Goal: Information Seeking & Learning: Learn about a topic

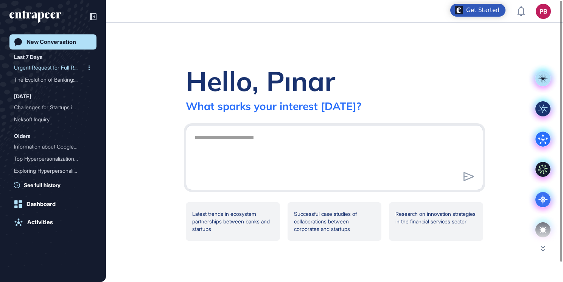
click at [33, 64] on div "Urgent Request for Full R..." at bounding box center [50, 68] width 72 height 12
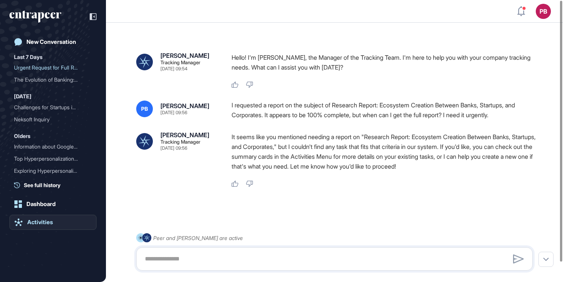
click at [41, 220] on div "Activities" at bounding box center [40, 222] width 26 height 7
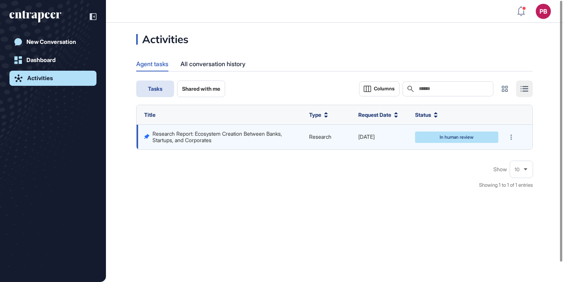
click at [229, 129] on td "Research Report: Ecosystem Creation Between Banks, Startups, and Corporates" at bounding box center [221, 137] width 169 height 25
click at [232, 136] on link "Research Report: Ecosystem Creation Between Banks, Startups, and Corporates" at bounding box center [218, 137] width 131 height 12
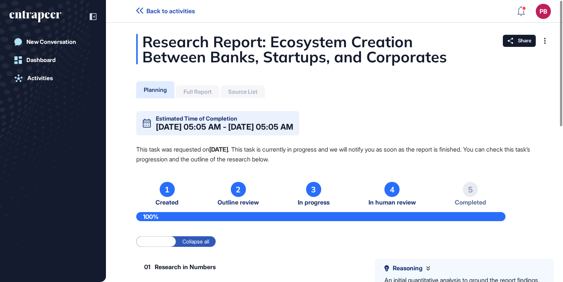
click at [203, 93] on div "Full Report" at bounding box center [198, 92] width 28 height 7
click at [206, 86] on div "Full Report" at bounding box center [197, 92] width 43 height 13
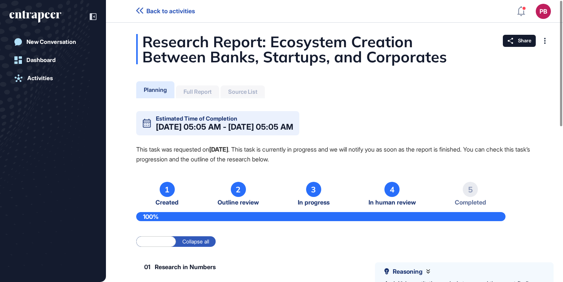
click at [200, 92] on div "Full Report" at bounding box center [198, 92] width 28 height 7
click at [244, 98] on div "Source List" at bounding box center [243, 92] width 44 height 13
click at [245, 93] on div "Source List" at bounding box center [242, 92] width 29 height 7
click at [48, 62] on div "Dashboard" at bounding box center [40, 60] width 29 height 7
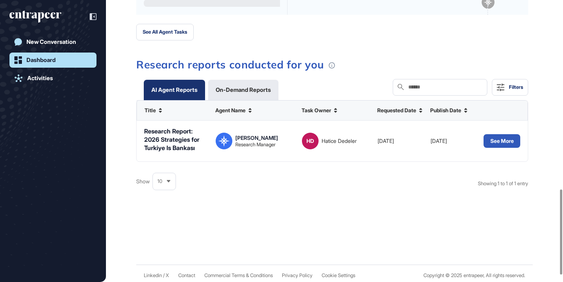
scroll to position [606, 0]
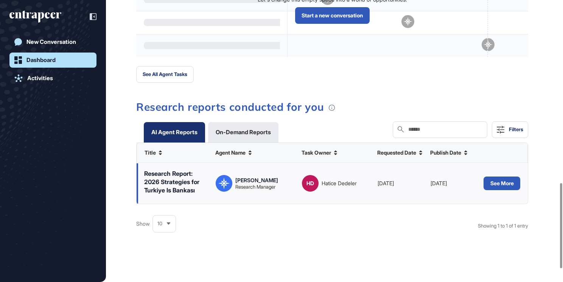
click at [259, 179] on div "Reese Research Manager" at bounding box center [256, 184] width 43 height 12
click at [501, 182] on button "See More" at bounding box center [502, 184] width 37 height 14
click at [45, 42] on div "New Conversation" at bounding box center [51, 42] width 50 height 7
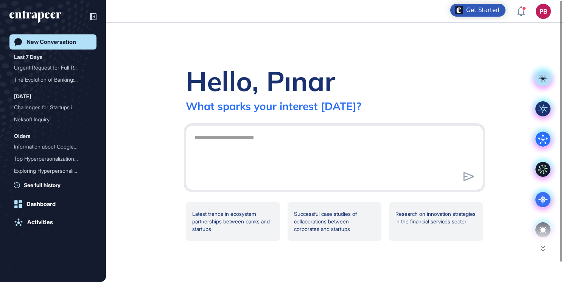
click at [45, 189] on div "New Conversation Last 7 Days Urgent Request for Full R... The Evolution of Bank…" at bounding box center [52, 148] width 87 height 229
click at [44, 189] on span "See full history" at bounding box center [42, 185] width 37 height 8
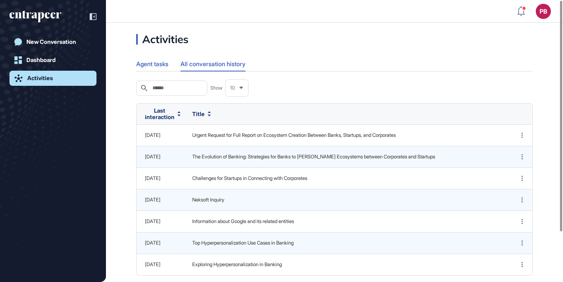
click at [156, 64] on div "Agent tasks" at bounding box center [152, 64] width 32 height 15
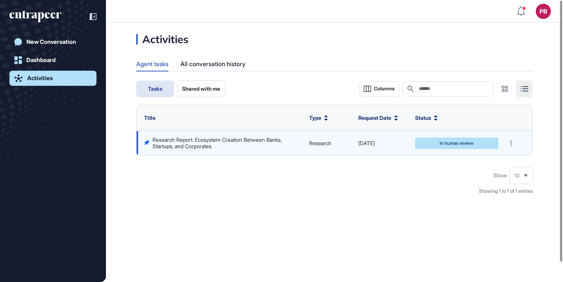
click at [195, 143] on link "Research Report: Ecosystem Creation Between Banks, Startups, and Corporates" at bounding box center [218, 143] width 131 height 12
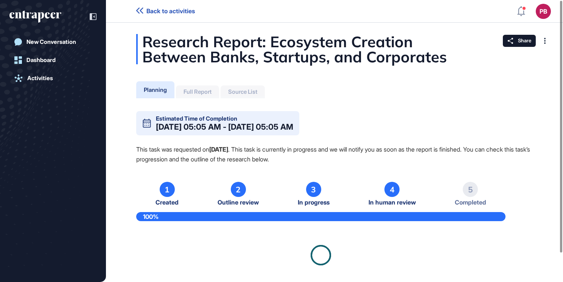
click at [201, 123] on div "Sep 26, 2025 05:05 AM - Sep 30, 2025 05:05 AM" at bounding box center [224, 127] width 137 height 8
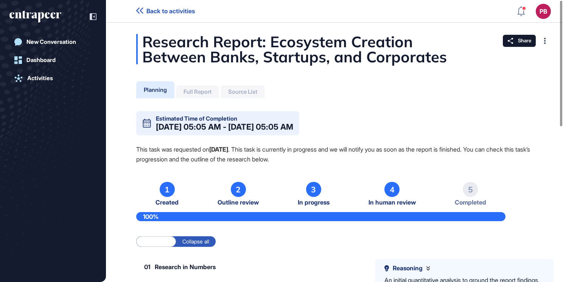
click at [190, 97] on div "Full Report" at bounding box center [197, 92] width 43 height 13
click at [190, 96] on div "Full Report" at bounding box center [197, 92] width 43 height 13
click at [190, 97] on div "Full Report" at bounding box center [197, 92] width 43 height 13
drag, startPoint x: 190, startPoint y: 97, endPoint x: 242, endPoint y: 103, distance: 52.7
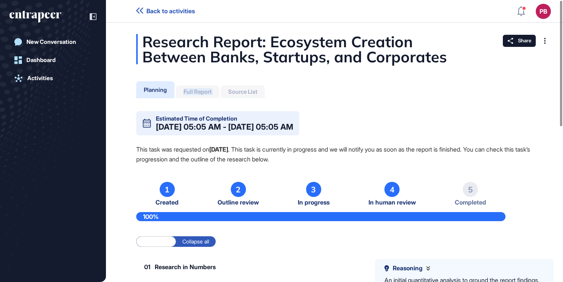
click at [251, 92] on div "Source List" at bounding box center [242, 92] width 29 height 7
click at [250, 93] on div "Source List" at bounding box center [242, 92] width 29 height 7
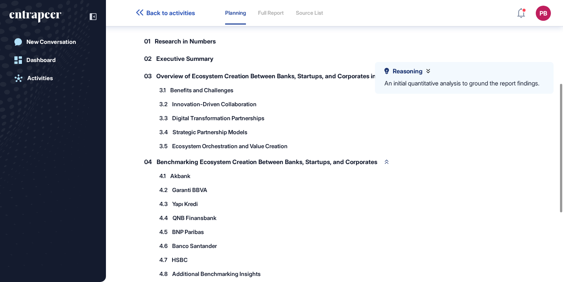
scroll to position [144, 0]
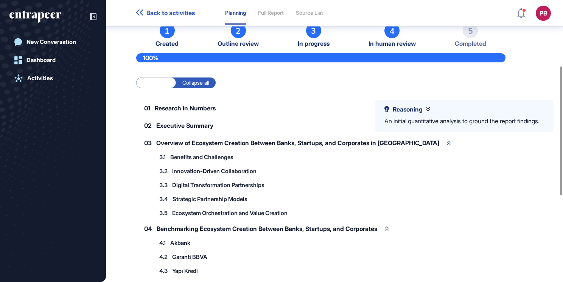
click at [43, 11] on icon "entrapeer-logo" at bounding box center [35, 17] width 52 height 12
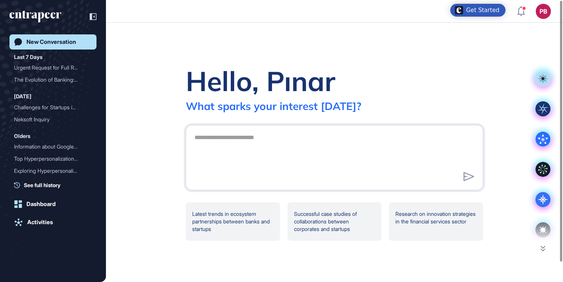
click at [486, 13] on div "Get Started" at bounding box center [482, 10] width 33 height 8
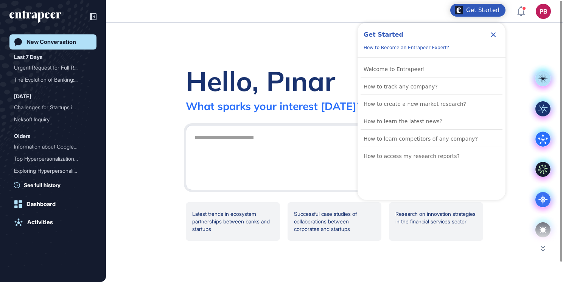
click at [335, 34] on div "Hello, Pınar What sparks your interest today? Latest trends in ecosystem partne…" at bounding box center [334, 153] width 457 height 260
click at [542, 81] on rect at bounding box center [543, 78] width 15 height 15
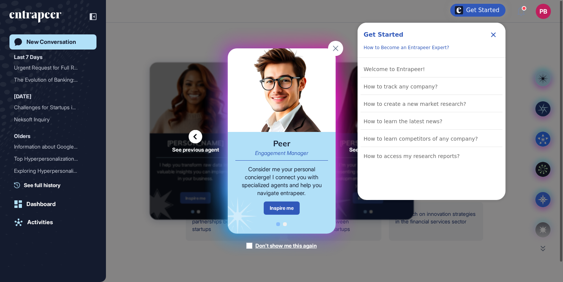
click at [273, 216] on div "Peer Engagement Manager Consider me your personal concierge! I connect you with…" at bounding box center [282, 183] width 108 height 102
click at [273, 211] on div "Inspire me" at bounding box center [282, 208] width 36 height 13
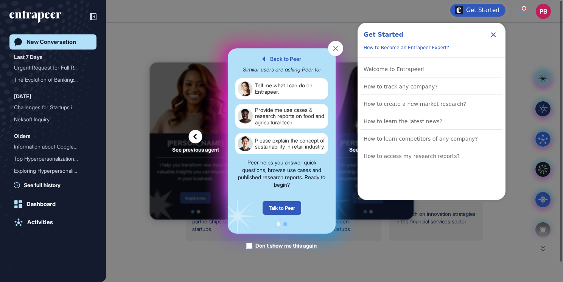
click at [338, 49] on rect at bounding box center [335, 48] width 15 height 15
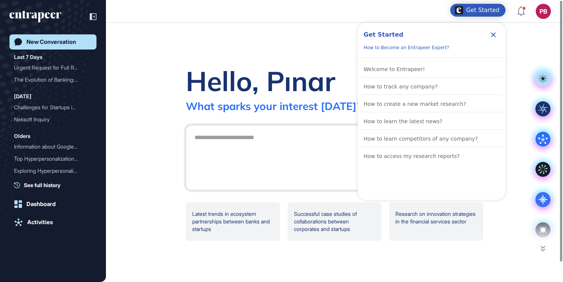
click at [496, 35] on icon "Close Checklist" at bounding box center [493, 34] width 9 height 9
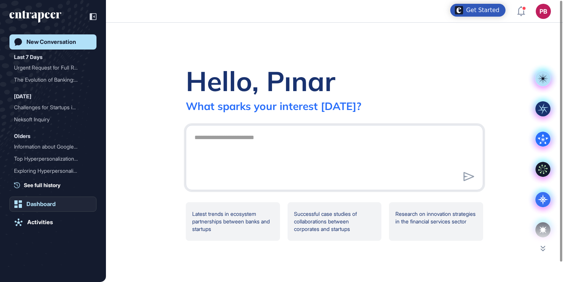
click at [39, 206] on div "Dashboard" at bounding box center [40, 204] width 29 height 7
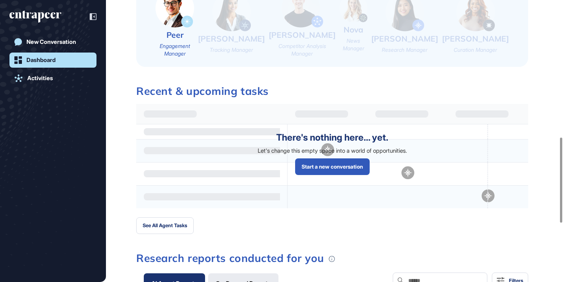
scroll to position [648, 0]
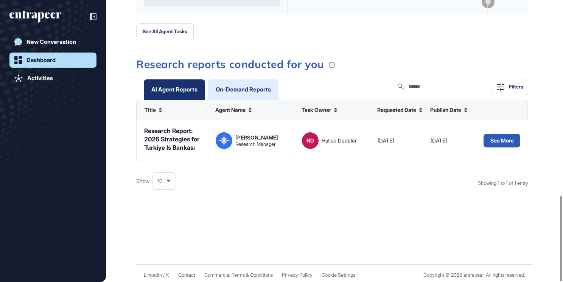
click at [232, 87] on div "On-Demand Reports" at bounding box center [243, 89] width 70 height 20
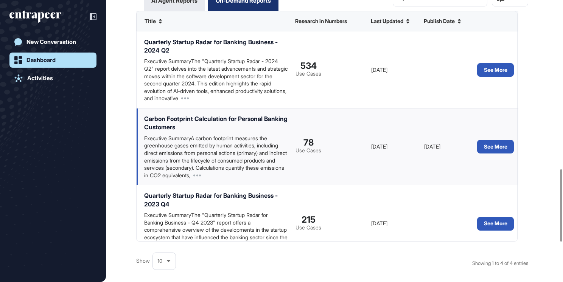
scroll to position [813, 0]
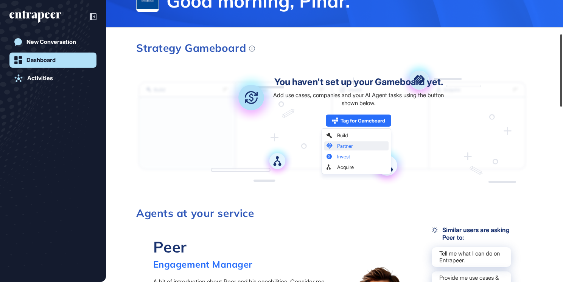
scroll to position [45, 0]
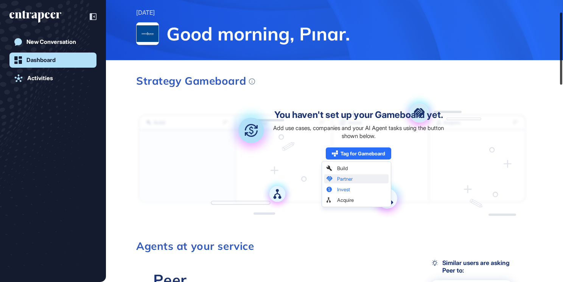
drag, startPoint x: 562, startPoint y: 237, endPoint x: 506, endPoint y: 40, distance: 204.6
click at [506, 40] on div "PB Dashboard Profile My Content Request More Data Sunday Sep 28, 2025 Good morn…" at bounding box center [281, 141] width 563 height 282
click at [48, 79] on div "Activities" at bounding box center [40, 78] width 26 height 7
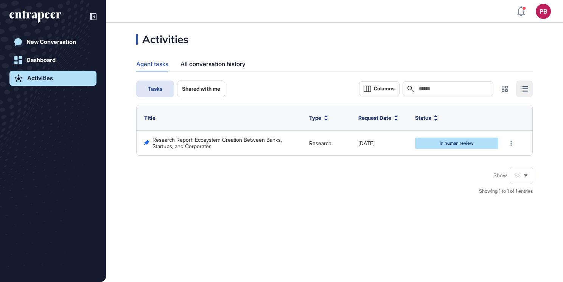
click at [129, 33] on div "Activities Agent tasks All conversation history Tasks Shared with me Columns Se…" at bounding box center [334, 153] width 457 height 260
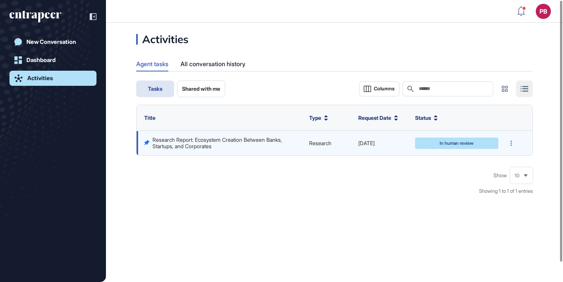
click at [235, 135] on td "Research Report: Ecosystem Creation Between Banks, Startups, and Corporates" at bounding box center [221, 143] width 169 height 25
click at [235, 139] on link "Research Report: Ecosystem Creation Between Banks, Startups, and Corporates" at bounding box center [218, 143] width 131 height 12
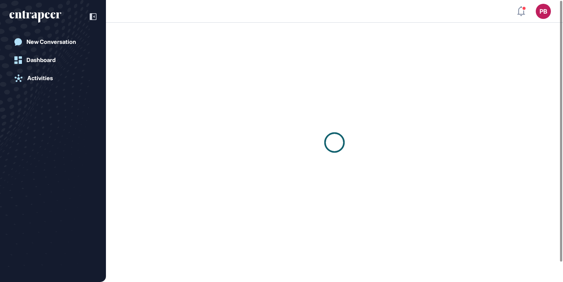
click at [235, 139] on div at bounding box center [334, 143] width 457 height 240
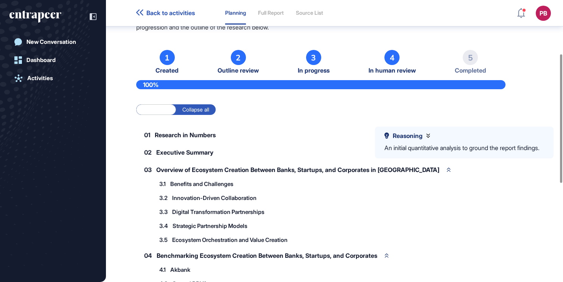
scroll to position [117, 0]
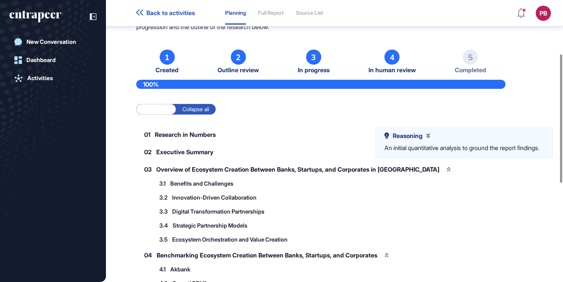
click at [342, 229] on div "3.4 Strategic Partnership Models 3.4.1 Joint Ventures and Alliances 3.4.2 Accel…" at bounding box center [330, 226] width 351 height 12
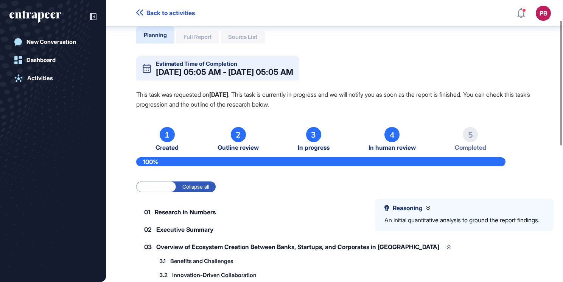
scroll to position [42, 0]
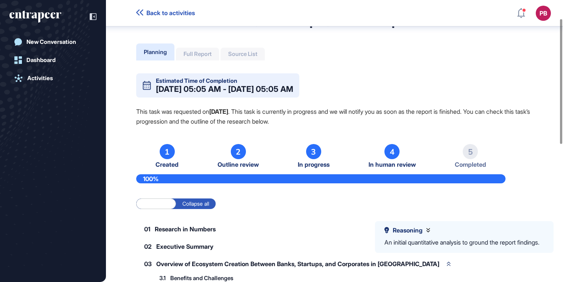
click at [203, 51] on div "Full Report" at bounding box center [198, 54] width 28 height 7
click at [235, 56] on div "Source List" at bounding box center [242, 54] width 29 height 7
drag, startPoint x: 470, startPoint y: 142, endPoint x: 472, endPoint y: 150, distance: 8.0
drag, startPoint x: 472, startPoint y: 150, endPoint x: 474, endPoint y: 154, distance: 4.9
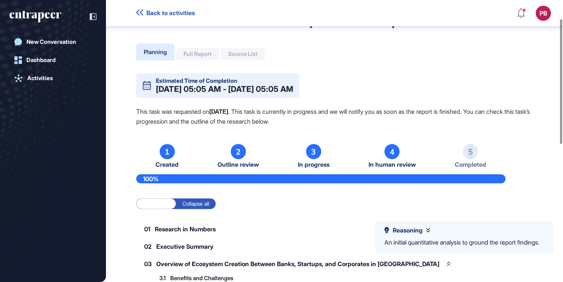
click at [474, 154] on div "5" at bounding box center [470, 151] width 15 height 15
click at [473, 154] on div "5" at bounding box center [470, 151] width 15 height 15
click at [472, 154] on div "5" at bounding box center [470, 151] width 15 height 15
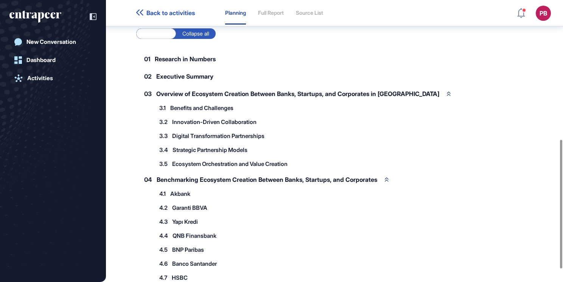
scroll to position [333, 0]
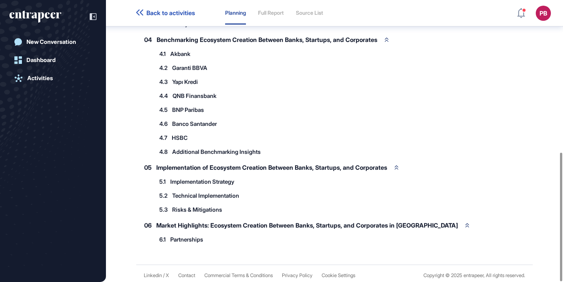
click at [187, 237] on span "Partnerships" at bounding box center [186, 240] width 33 height 6
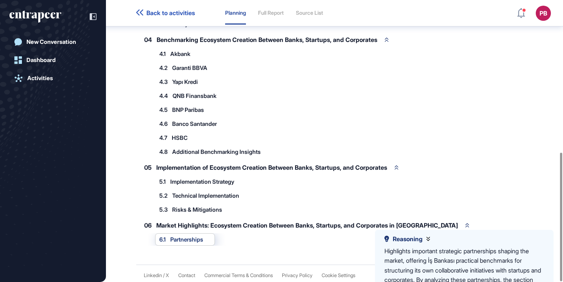
click at [222, 90] on div "4.4 QNB Finansbank" at bounding box center [191, 96] width 73 height 12
click at [204, 83] on div "4.3 Yapı Kredi" at bounding box center [182, 82] width 55 height 12
click at [195, 79] on span "Yapı Kredi" at bounding box center [185, 82] width 26 height 6
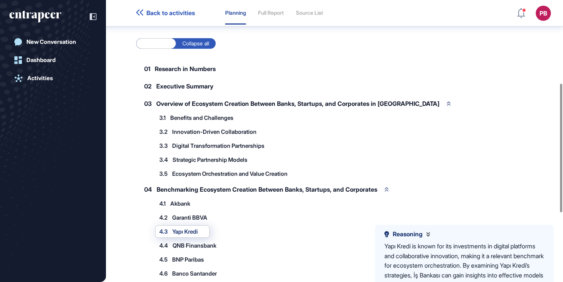
scroll to position [182, 0]
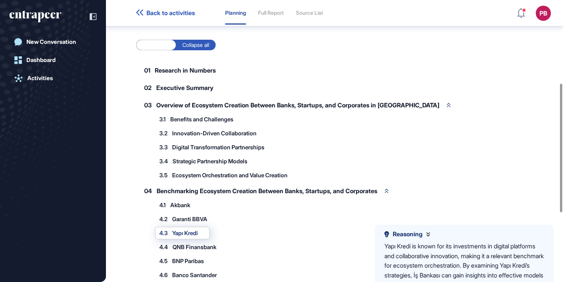
click at [192, 74] on div "01 Research in Numbers" at bounding box center [183, 70] width 95 height 16
click at [193, 72] on span "Research in Numbers" at bounding box center [185, 70] width 61 height 6
click at [162, 45] on label "Expand all" at bounding box center [156, 45] width 40 height 11
click at [179, 48] on label "Collapse all" at bounding box center [196, 45] width 40 height 11
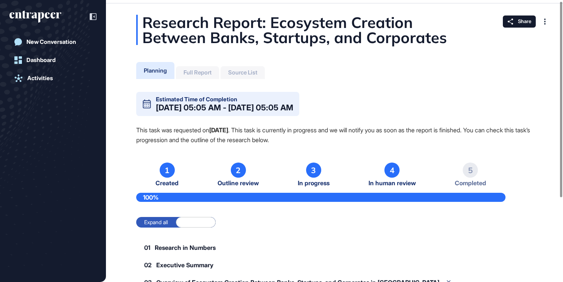
scroll to position [0, 0]
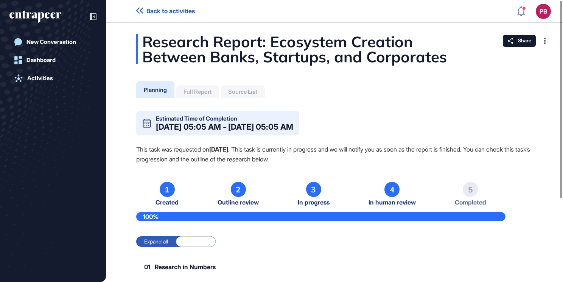
click at [200, 95] on div "Full Report" at bounding box center [197, 92] width 43 height 13
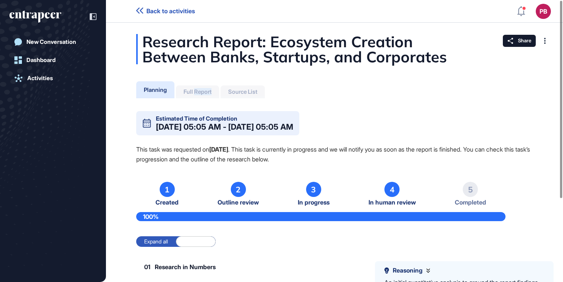
click at [200, 95] on div "Full Report" at bounding box center [197, 92] width 43 height 13
drag, startPoint x: 200, startPoint y: 95, endPoint x: 239, endPoint y: 90, distance: 39.3
click at [239, 90] on div "Source List" at bounding box center [242, 92] width 29 height 7
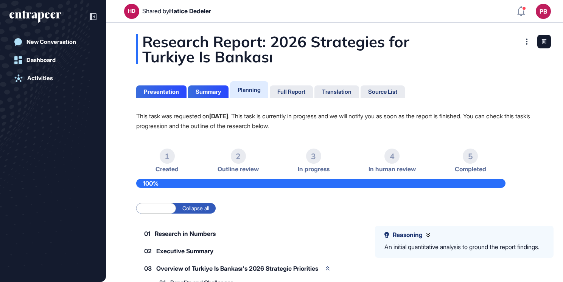
click at [177, 14] on span "Hatice Dedeler" at bounding box center [190, 11] width 42 height 8
click at [293, 94] on div "Full Report" at bounding box center [291, 92] width 28 height 7
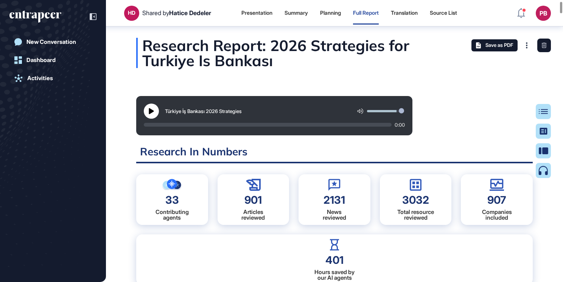
scroll to position [268, 0]
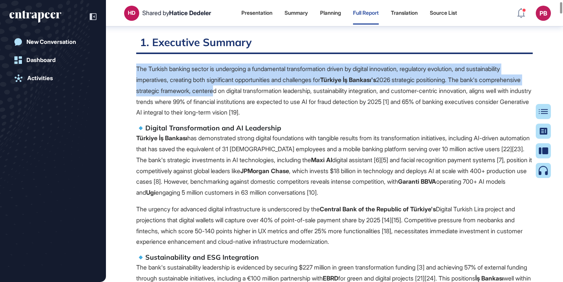
click at [262, 115] on p "The Turkish banking sector is undergoing a fundamental transformation driven by…" at bounding box center [334, 91] width 397 height 55
click at [203, 94] on p "The Turkish banking sector is undergoing a fundamental transformation driven by…" at bounding box center [334, 91] width 397 height 55
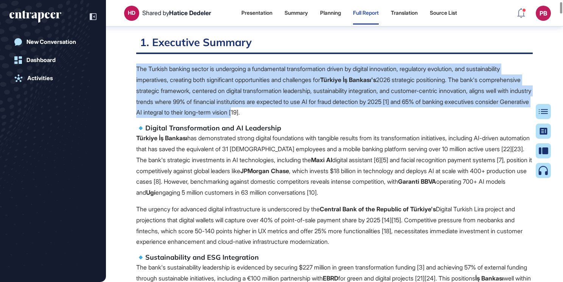
drag, startPoint x: 136, startPoint y: 66, endPoint x: 372, endPoint y: 114, distance: 241.3
copy p "The Turkish banking sector is undergoing a fundamental transformation driven by…"
drag, startPoint x: 147, startPoint y: 125, endPoint x: 433, endPoint y: 190, distance: 293.5
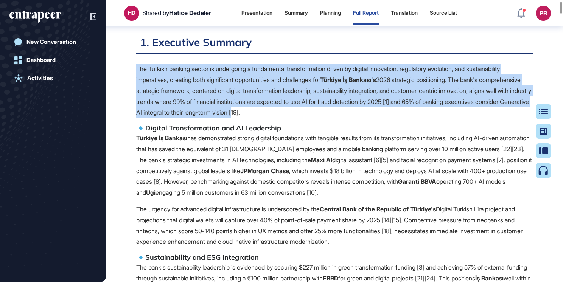
copy span "Digital Transformation and AI Leadership Türkiye İş Bankası has demonstrated st…"
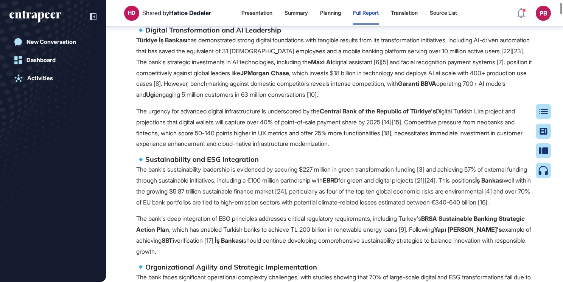
scroll to position [420, 0]
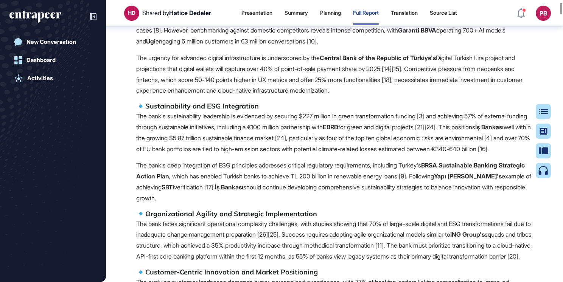
drag, startPoint x: 136, startPoint y: 55, endPoint x: 379, endPoint y: 83, distance: 244.5
copy span "The urgency for advanced digital infrastructure is underscored by the Central B…"
click at [266, 112] on p "The bank's sustainability leadership is evidenced by securing $227 million in g…" at bounding box center [334, 133] width 397 height 44
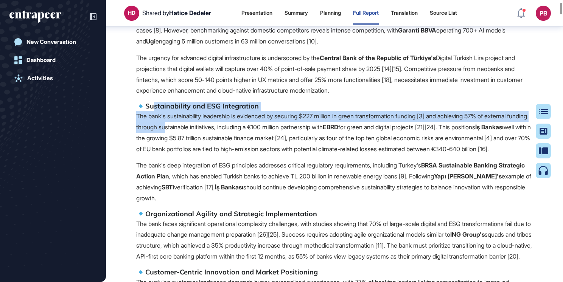
drag, startPoint x: 149, startPoint y: 103, endPoint x: 176, endPoint y: 116, distance: 29.6
click at [214, 122] on span "The Turkish banking sector is undergoing a fundamental transformation driven by…" at bounding box center [334, 194] width 397 height 565
click at [176, 116] on p "The bank's sustainability leadership is evidenced by securing $227 million in g…" at bounding box center [334, 133] width 397 height 44
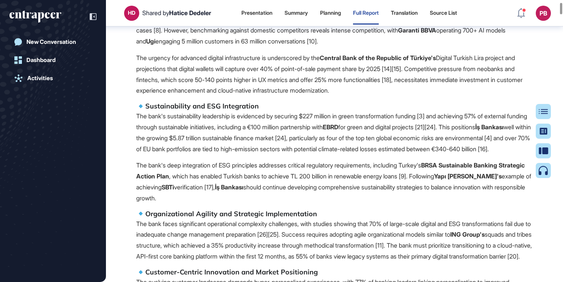
click at [146, 105] on h5 "Sustainability and ESG Integration" at bounding box center [334, 106] width 397 height 9
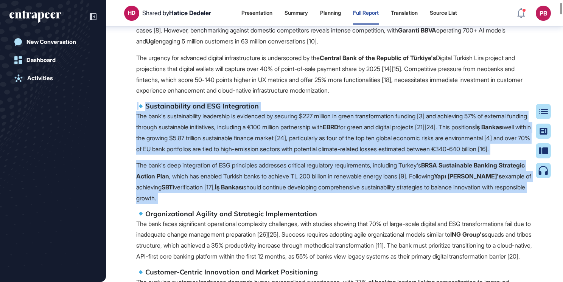
drag, startPoint x: 146, startPoint y: 105, endPoint x: 280, endPoint y: 207, distance: 169.1
click at [280, 207] on span "The Turkish banking sector is undergoing a fundamental transformation driven by…" at bounding box center [334, 194] width 397 height 565
drag, startPoint x: 266, startPoint y: 175, endPoint x: 260, endPoint y: 156, distance: 19.9
copy span "Loremipsumdolo sit AME Consectetur Adi elit's doeiusmodtempo incididunt ut labo…"
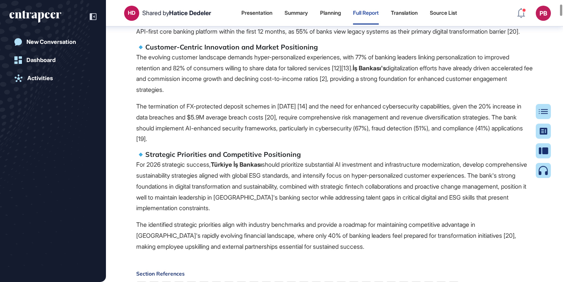
scroll to position [495, 0]
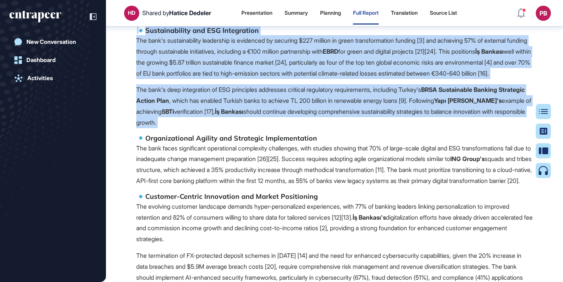
click at [242, 170] on span "The Turkish banking sector is undergoing a fundamental transformation driven by…" at bounding box center [334, 118] width 397 height 565
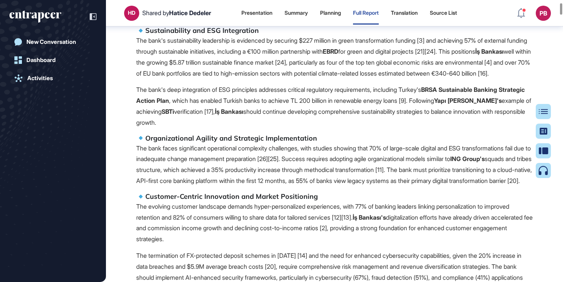
drag, startPoint x: 148, startPoint y: 150, endPoint x: 295, endPoint y: 261, distance: 184.0
click at [295, 261] on span "The Turkish banking sector is undergoing a fundamental transformation driven by…" at bounding box center [334, 118] width 397 height 565
drag, startPoint x: 285, startPoint y: 236, endPoint x: 268, endPoint y: 203, distance: 37.1
copy span "Loremipsumdolo Sitamet con Adipiscin Elitseddoeiusm Tem inci utlab etdoloremag …"
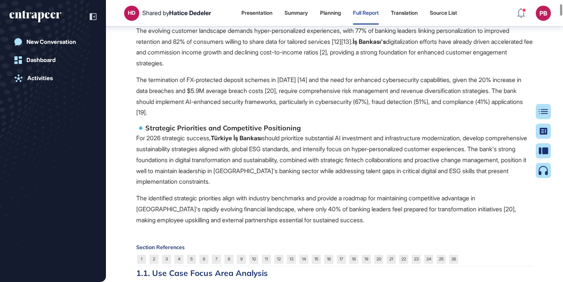
scroll to position [685, 0]
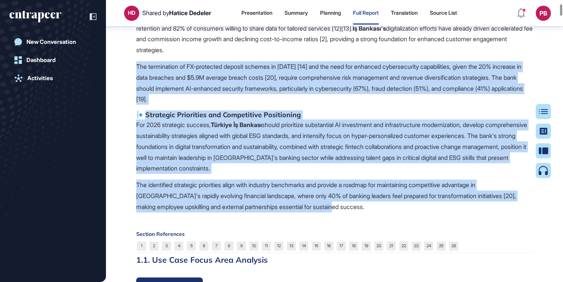
drag, startPoint x: 133, startPoint y: 89, endPoint x: 271, endPoint y: 129, distance: 143.9
drag, startPoint x: 271, startPoint y: 129, endPoint x: 260, endPoint y: 119, distance: 14.5
copy span "Lor ipsumdolors am CO-adipiscin elitsed doeiusm te 9253 [02] inc utl etdo mag a…"
click at [189, 98] on p "The termination of FX-protected deposit schemes in [DATE] [14] and the need for…" at bounding box center [334, 83] width 397 height 44
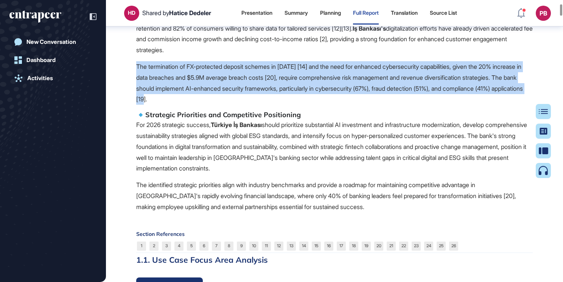
drag, startPoint x: 131, startPoint y: 85, endPoint x: 251, endPoint y: 120, distance: 124.6
copy p "The termination of FX-protected deposit schemes in [DATE] [14] and the need for…"
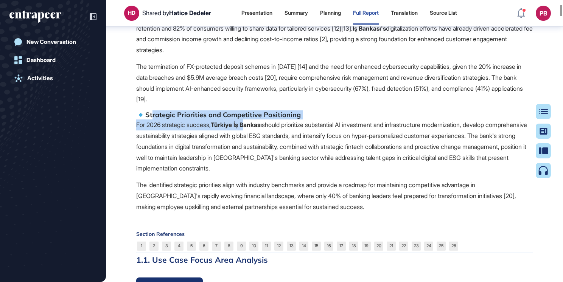
scroll to position [798, 0]
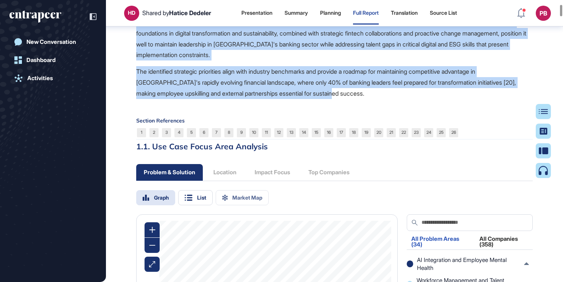
drag, startPoint x: 150, startPoint y: 133, endPoint x: 333, endPoint y: 118, distance: 183.8
drag, startPoint x: 293, startPoint y: 102, endPoint x: 263, endPoint y: 96, distance: 30.9
copy span "trategic Priorities and Competitive Positioning For 2026 strategic success, Tür…"
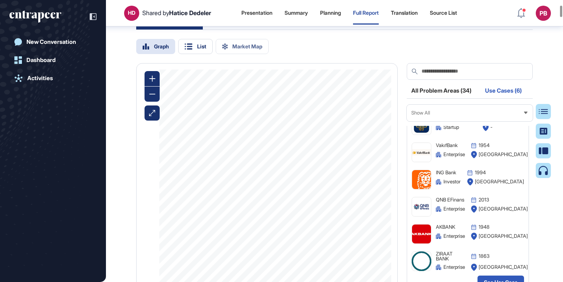
scroll to position [1063, 0]
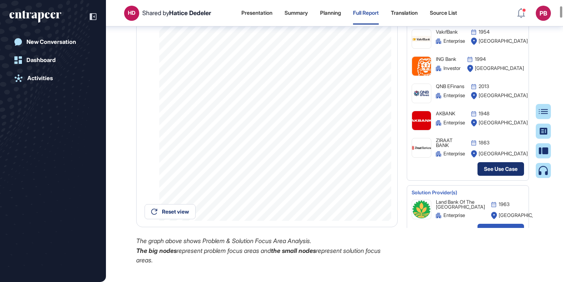
click at [486, 176] on link "See Use Case" at bounding box center [501, 169] width 47 height 14
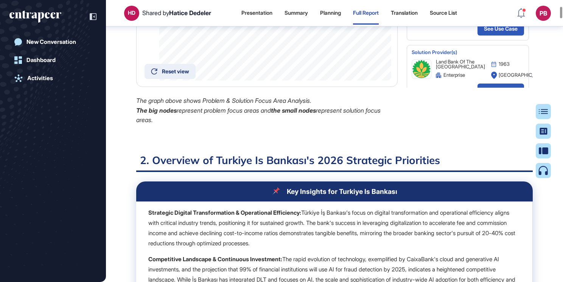
scroll to position [1253, 0]
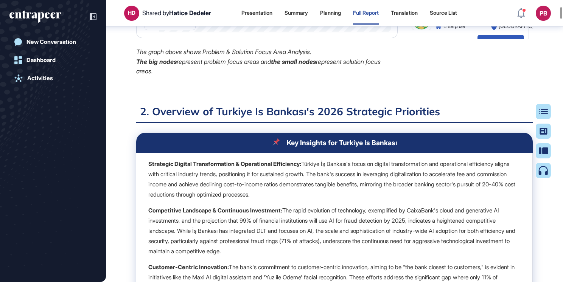
drag, startPoint x: 160, startPoint y: 80, endPoint x: 137, endPoint y: 69, distance: 25.6
click at [137, 69] on div "The graph above shows Problem & Solution Focus Area Analysis. The big nodes rep…" at bounding box center [267, 61] width 262 height 29
copy div "The graph above shows Problem & Solution Focus Area Analysis. The big nodes rep…"
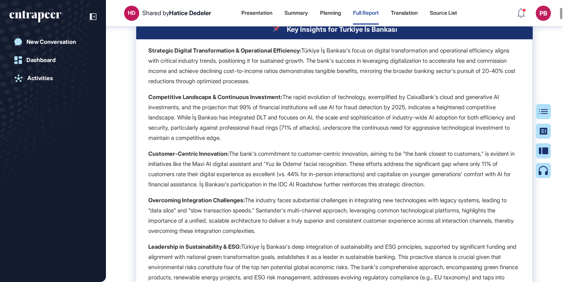
scroll to position [1328, 0]
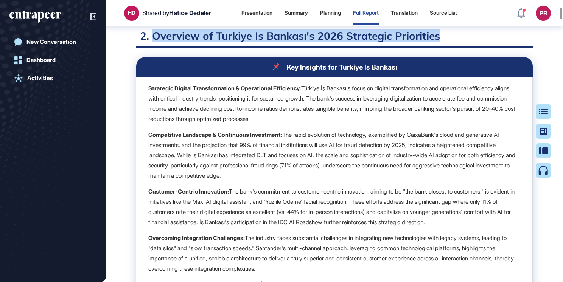
drag, startPoint x: 152, startPoint y: 56, endPoint x: 442, endPoint y: 58, distance: 290.3
click at [442, 48] on h2 "2. Overview of Turkiye Is Bankası's 2026 Strategic Priorities" at bounding box center [334, 38] width 397 height 19
copy h2 "Overview of Turkiye Is Bankası's 2026 Strategic Priorities"
drag, startPoint x: 282, startPoint y: 87, endPoint x: 333, endPoint y: 142, distance: 75.0
click at [333, 142] on table "Key Insights for Turkiye Is Bankası Strategic Digital Transformation & Operatio…" at bounding box center [334, 210] width 397 height 306
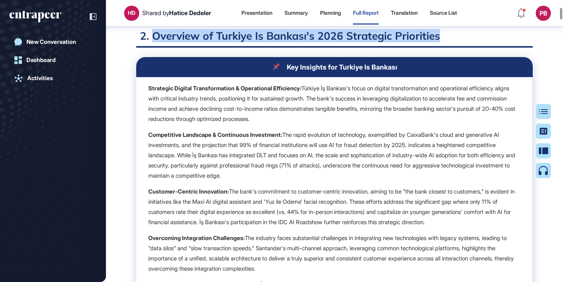
scroll to position [1442, 0]
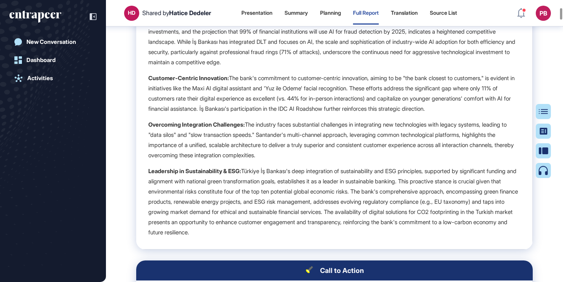
drag, startPoint x: 148, startPoint y: 43, endPoint x: 282, endPoint y: 55, distance: 134.5
click at [307, 86] on td "Strategic Digital Transformation & Operational Efficiency: Türkiye İş Bankası's…" at bounding box center [334, 107] width 397 height 286
drag, startPoint x: 147, startPoint y: 97, endPoint x: 505, endPoint y: 128, distance: 359.0
click at [505, 128] on td "Strategic Digital Transformation & Operational Efficiency: Türkiye İş Bankası's…" at bounding box center [334, 107] width 397 height 286
drag, startPoint x: 475, startPoint y: 121, endPoint x: 373, endPoint y: 114, distance: 102.4
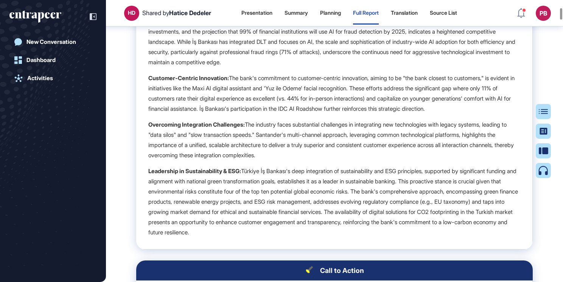
drag, startPoint x: 146, startPoint y: 145, endPoint x: 351, endPoint y: 178, distance: 207.8
click at [351, 178] on td "Strategic Digital Transformation & Operational Efficiency: Türkiye İş Bankası's…" at bounding box center [334, 107] width 397 height 286
drag, startPoint x: 146, startPoint y: 189, endPoint x: 341, endPoint y: 262, distance: 208.3
click at [341, 250] on td "Strategic Digital Transformation & Operational Efficiency: Türkiye İş Bankası's…" at bounding box center [334, 107] width 397 height 286
drag, startPoint x: 296, startPoint y: 221, endPoint x: 290, endPoint y: 217, distance: 7.1
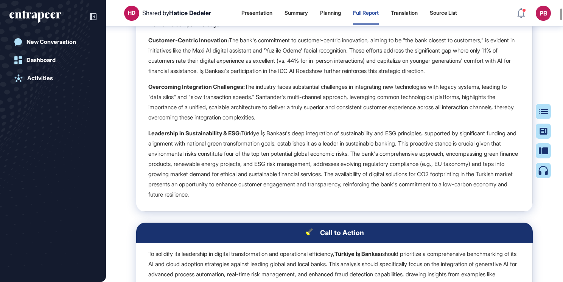
scroll to position [1669, 0]
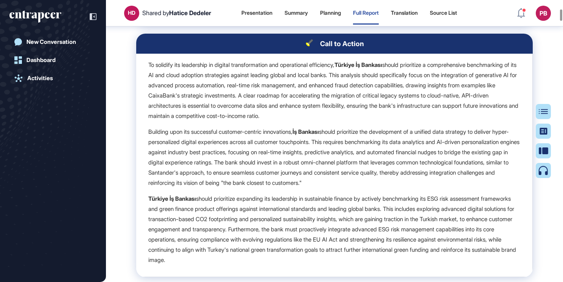
drag, startPoint x: 318, startPoint y: 66, endPoint x: 405, endPoint y: 136, distance: 111.5
click at [405, 136] on table "Call to Action To solidify its leadership in digital transformation and operati…" at bounding box center [334, 156] width 397 height 244
drag, startPoint x: 146, startPoint y: 153, endPoint x: 448, endPoint y: 205, distance: 306.1
click at [448, 205] on td "To solidify its leadership in digital transformation and operational efficiency…" at bounding box center [334, 166] width 397 height 224
drag, startPoint x: 360, startPoint y: 173, endPoint x: 355, endPoint y: 171, distance: 5.3
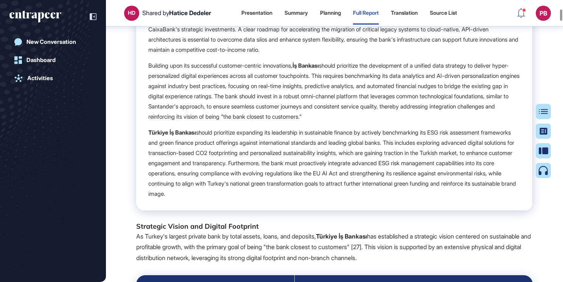
scroll to position [1782, 0]
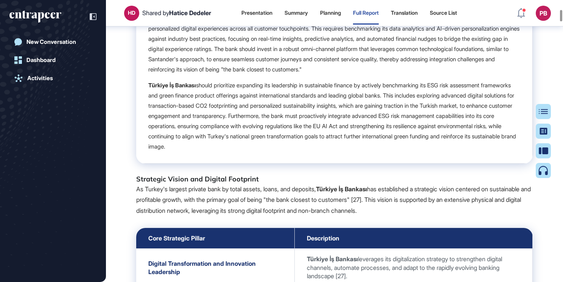
drag, startPoint x: 146, startPoint y: 105, endPoint x: 338, endPoint y: 148, distance: 196.0
click at [380, 164] on td "To solidify its leadership in digital transformation and operational efficiency…" at bounding box center [334, 52] width 397 height 224
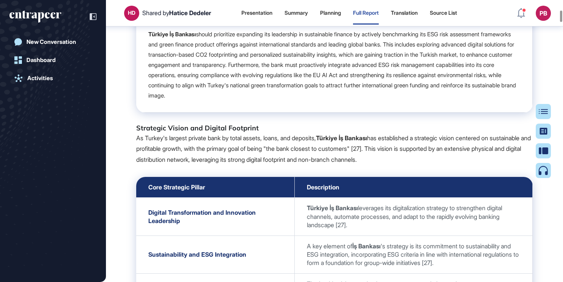
scroll to position [1896, 0]
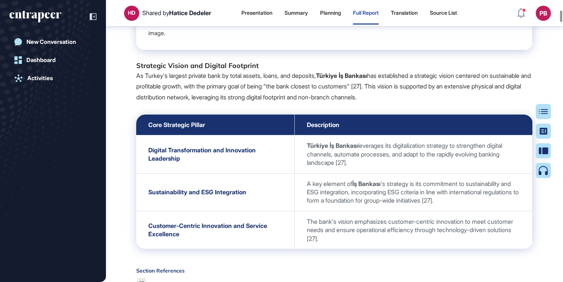
drag, startPoint x: 133, startPoint y: 86, endPoint x: 506, endPoint y: 122, distance: 374.5
drag, startPoint x: 401, startPoint y: 104, endPoint x: 394, endPoint y: 103, distance: 7.3
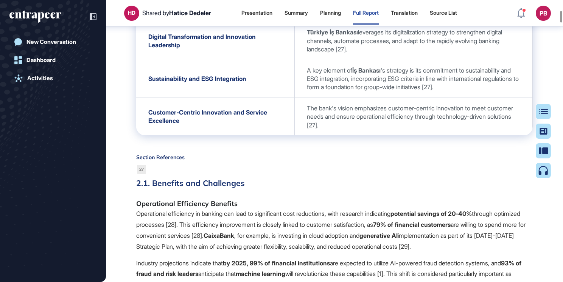
scroll to position [1972, 0]
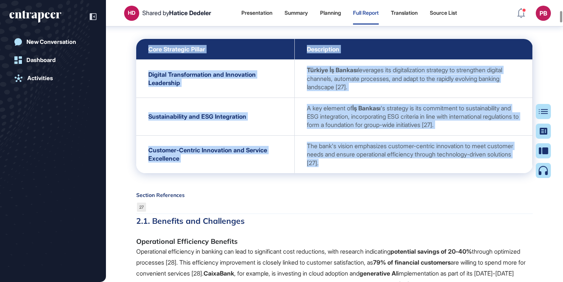
drag, startPoint x: 145, startPoint y: 68, endPoint x: 380, endPoint y: 185, distance: 262.2
click at [380, 173] on tbody "Core Strategic Pillar Description Digital Transformation and Innovation Leaders…" at bounding box center [334, 106] width 397 height 134
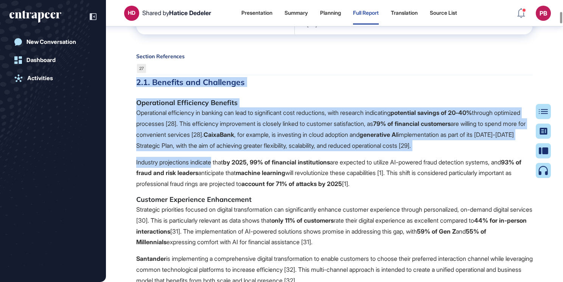
scroll to position [2161, 0]
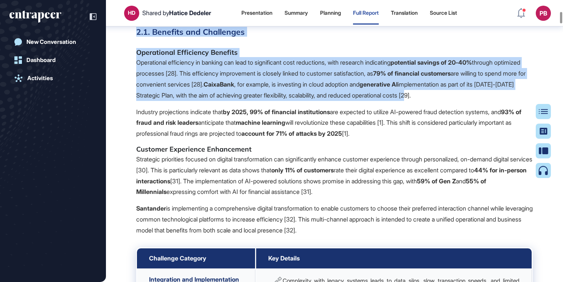
drag, startPoint x: 135, startPoint y: 127, endPoint x: 509, endPoint y: 117, distance: 374.5
drag, startPoint x: 438, startPoint y: 102, endPoint x: 415, endPoint y: 100, distance: 23.6
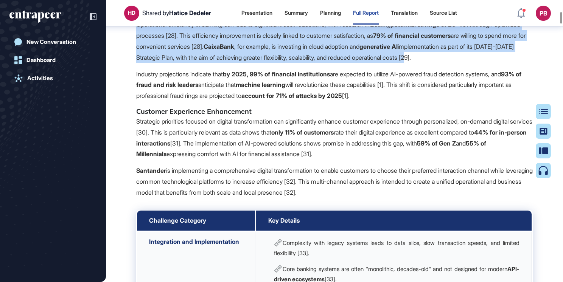
drag, startPoint x: 134, startPoint y: 95, endPoint x: 409, endPoint y: 180, distance: 287.2
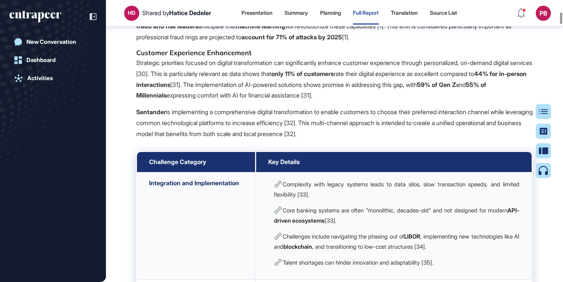
scroll to position [2275, 0]
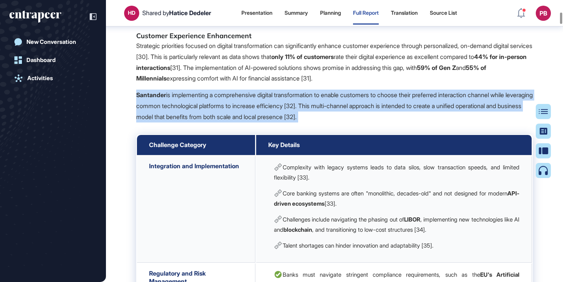
drag, startPoint x: 132, startPoint y: 114, endPoint x: 384, endPoint y: 144, distance: 253.1
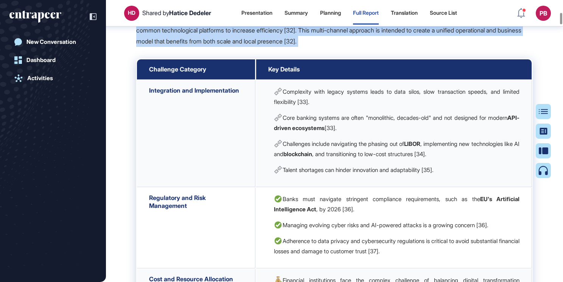
drag, startPoint x: 147, startPoint y: 92, endPoint x: 411, endPoint y: 146, distance: 270.1
click at [450, 187] on tbody "Challenge Category Key Details Integration and Implementation Complexity with l…" at bounding box center [334, 196] width 395 height 274
drag, startPoint x: 411, startPoint y: 146, endPoint x: 408, endPoint y: 145, distance: 4.2
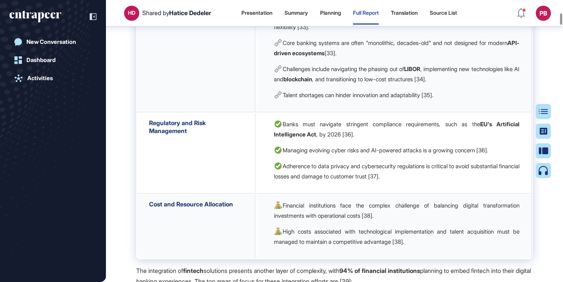
scroll to position [2426, 0]
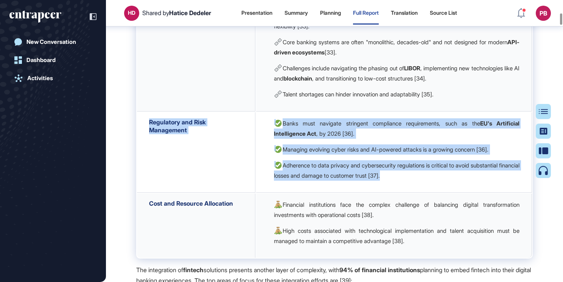
drag, startPoint x: 148, startPoint y: 143, endPoint x: 408, endPoint y: 202, distance: 267.1
click at [408, 193] on tr "Regulatory and Risk Management Banks must navigate stringent compliance require…" at bounding box center [334, 152] width 395 height 81
drag, startPoint x: 375, startPoint y: 175, endPoint x: 369, endPoint y: 174, distance: 5.8
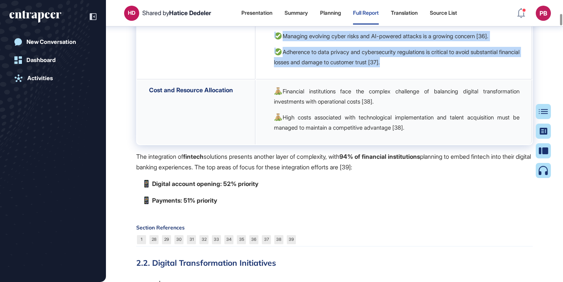
drag, startPoint x: 149, startPoint y: 113, endPoint x: 418, endPoint y: 158, distance: 272.6
click at [418, 145] on tr "Cost and Resource Allocation Financial institutions face the complex challenge …" at bounding box center [334, 112] width 395 height 64
drag, startPoint x: 375, startPoint y: 143, endPoint x: 357, endPoint y: 141, distance: 18.3
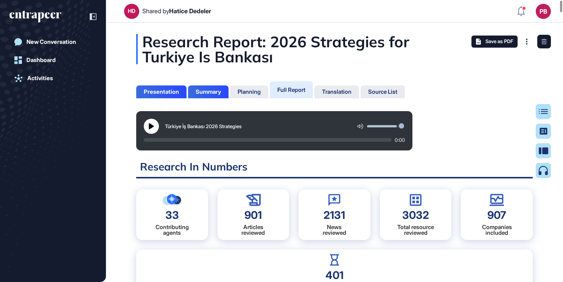
click at [245, 93] on div "Planning" at bounding box center [249, 92] width 23 height 7
click at [291, 90] on div "Full Report" at bounding box center [291, 89] width 28 height 7
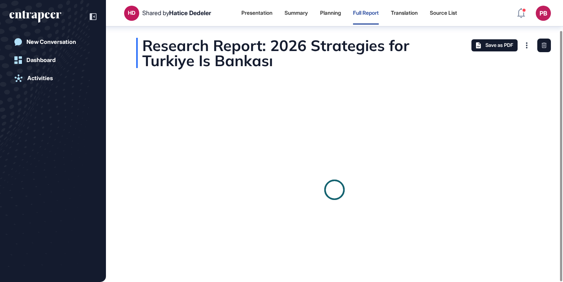
click at [128, 227] on div "Research Report: 2026 Strategies for Turkiye Is Bankası Podcast Turn your repor…" at bounding box center [334, 161] width 457 height 246
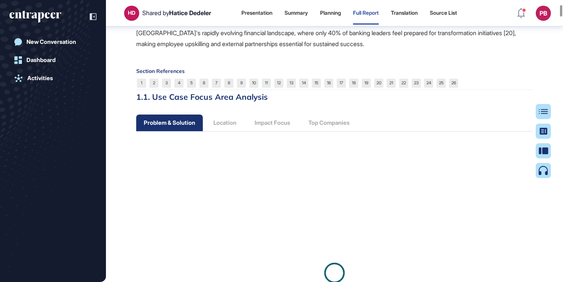
scroll to position [1189, 0]
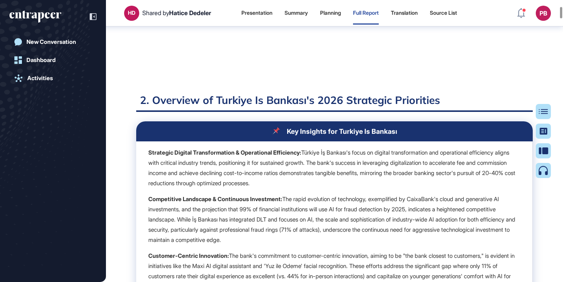
click at [563, 117] on html "HD Shared by Hatice Dedeler Presentation Summary Planning Full Report Translati…" at bounding box center [281, 141] width 563 height 282
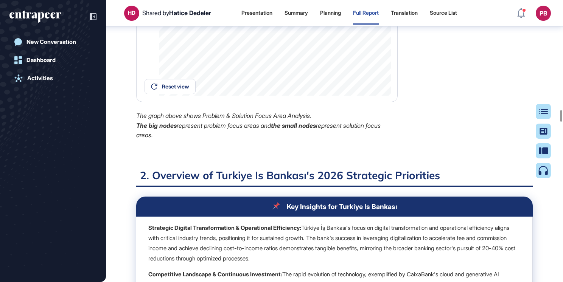
scroll to position [21031, 0]
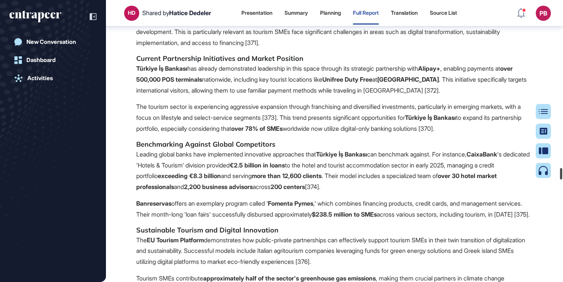
scroll to position [0, 0]
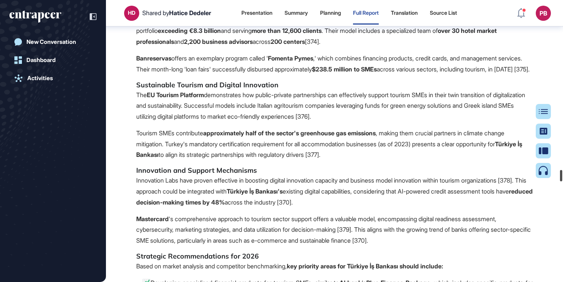
drag, startPoint x: 562, startPoint y: 113, endPoint x: 568, endPoint y: 180, distance: 67.6
click at [563, 180] on html "HD Shared by Hatice Dedeler Presentation Summary Planning Full Report Translati…" at bounding box center [281, 141] width 563 height 282
drag, startPoint x: 261, startPoint y: 82, endPoint x: 362, endPoint y: 137, distance: 114.8
drag, startPoint x: 336, startPoint y: 136, endPoint x: 324, endPoint y: 138, distance: 12.3
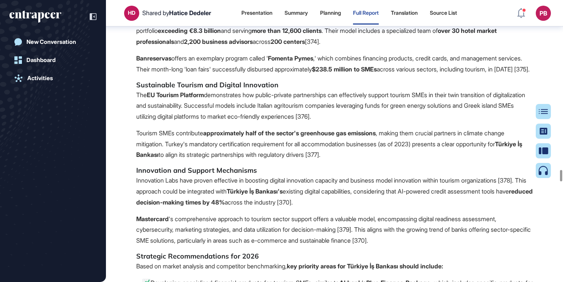
copy span "International Development Organizations The landscape of international developm…"
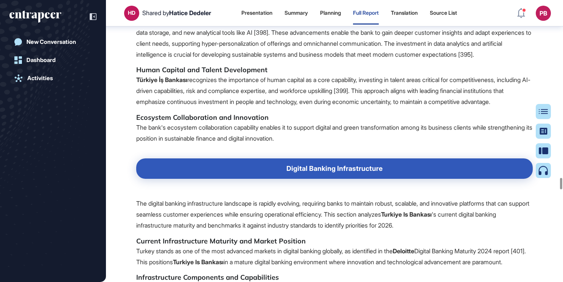
scroll to position [34030, 0]
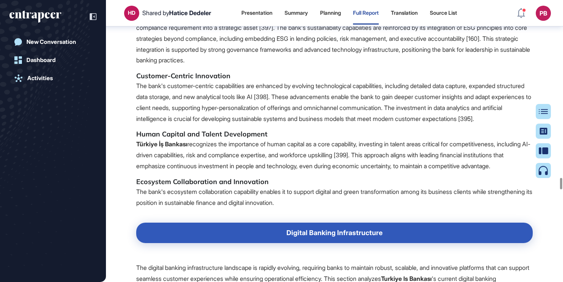
drag, startPoint x: 126, startPoint y: 143, endPoint x: 433, endPoint y: 160, distance: 307.1
copy span "Global M&A Landscape and Strategic Imperatives The financial services sector is…"
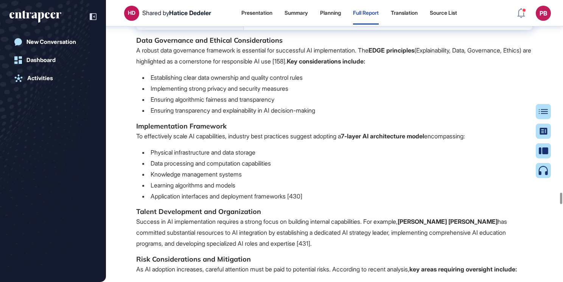
scroll to position [36869, 0]
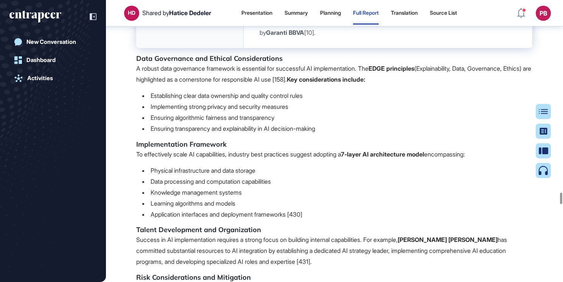
drag, startPoint x: 265, startPoint y: 146, endPoint x: 432, endPoint y: 195, distance: 173.5
copy span "Extensive Branch and Digital Network As of 2024, Türkiye İş Bankası maintains t…"
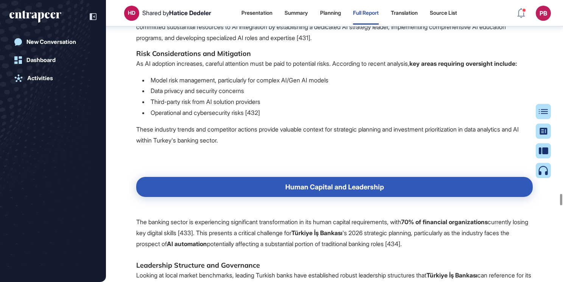
scroll to position [37096, 0]
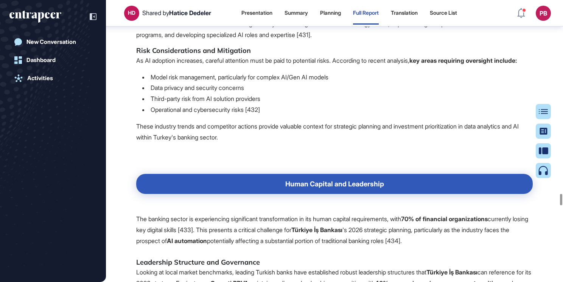
drag, startPoint x: 136, startPoint y: 138, endPoint x: 424, endPoint y: 164, distance: 289.2
copy span "Strategic Network Optimization To optimize its extensive network, İş Bankası ca…"
